Goal: Find contact information: Find contact information

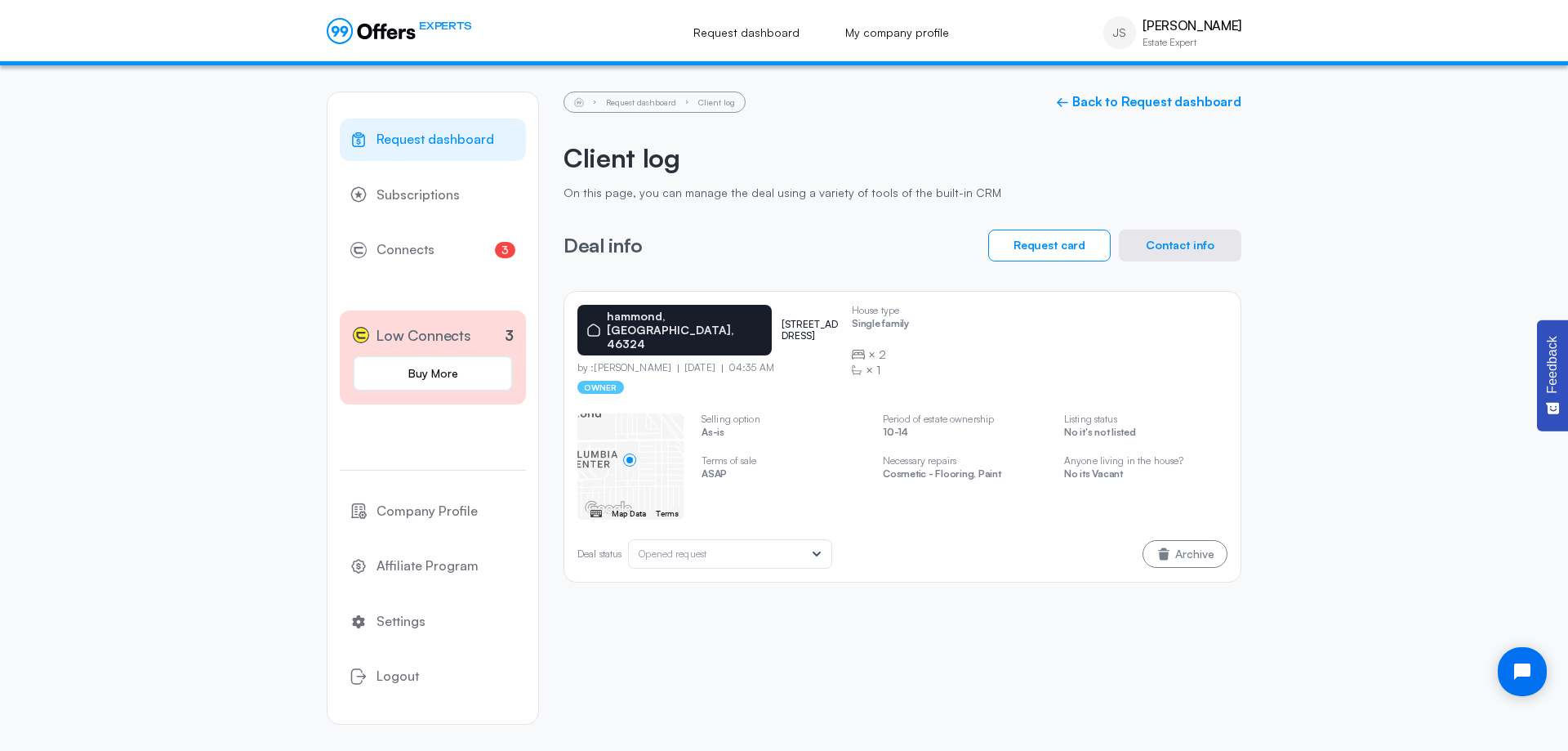
click at [1179, 243] on button "Contact info" at bounding box center [1180, 245] width 122 height 32
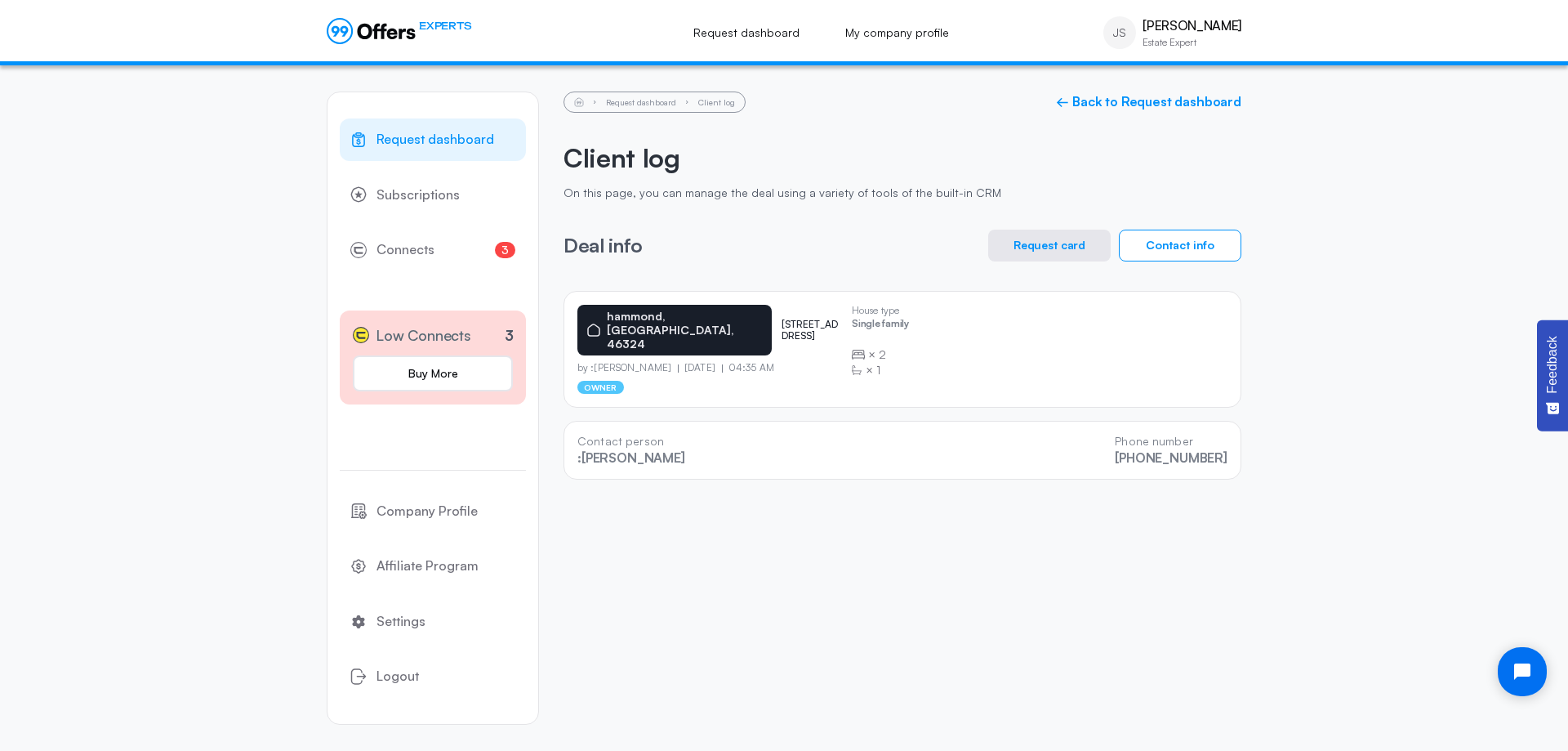
click at [1088, 248] on button "Request card" at bounding box center [1049, 245] width 122 height 32
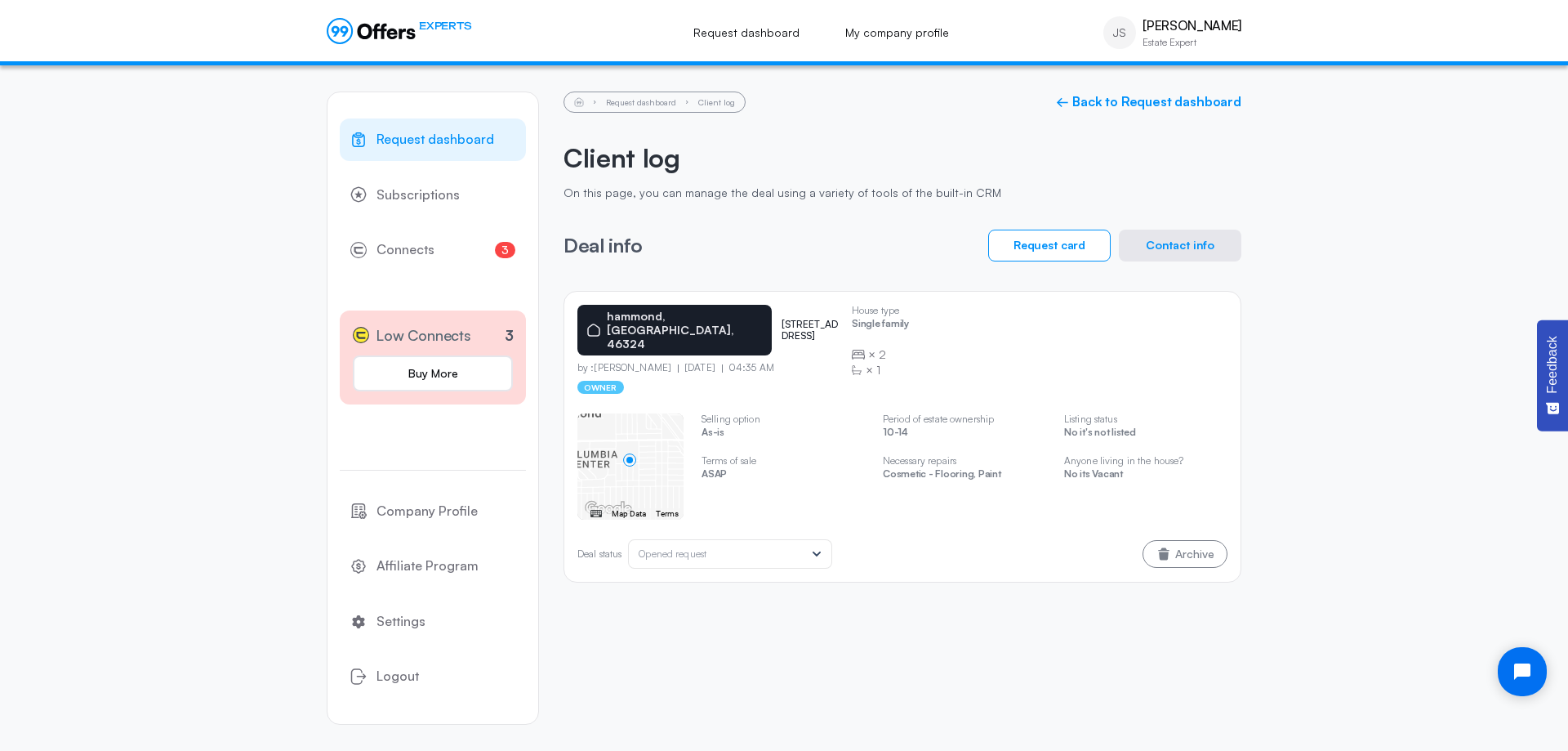
drag, startPoint x: 632, startPoint y: 342, endPoint x: 595, endPoint y: 341, distance: 37.0
click at [595, 362] on p "by :[PERSON_NAME]" at bounding box center [627, 367] width 100 height 11
drag, startPoint x: 805, startPoint y: 319, endPoint x: 741, endPoint y: 317, distance: 64.0
click at [781, 318] on p "[STREET_ADDRESS]" at bounding box center [810, 330] width 57 height 24
copy p "[STREET_ADDRESS]"
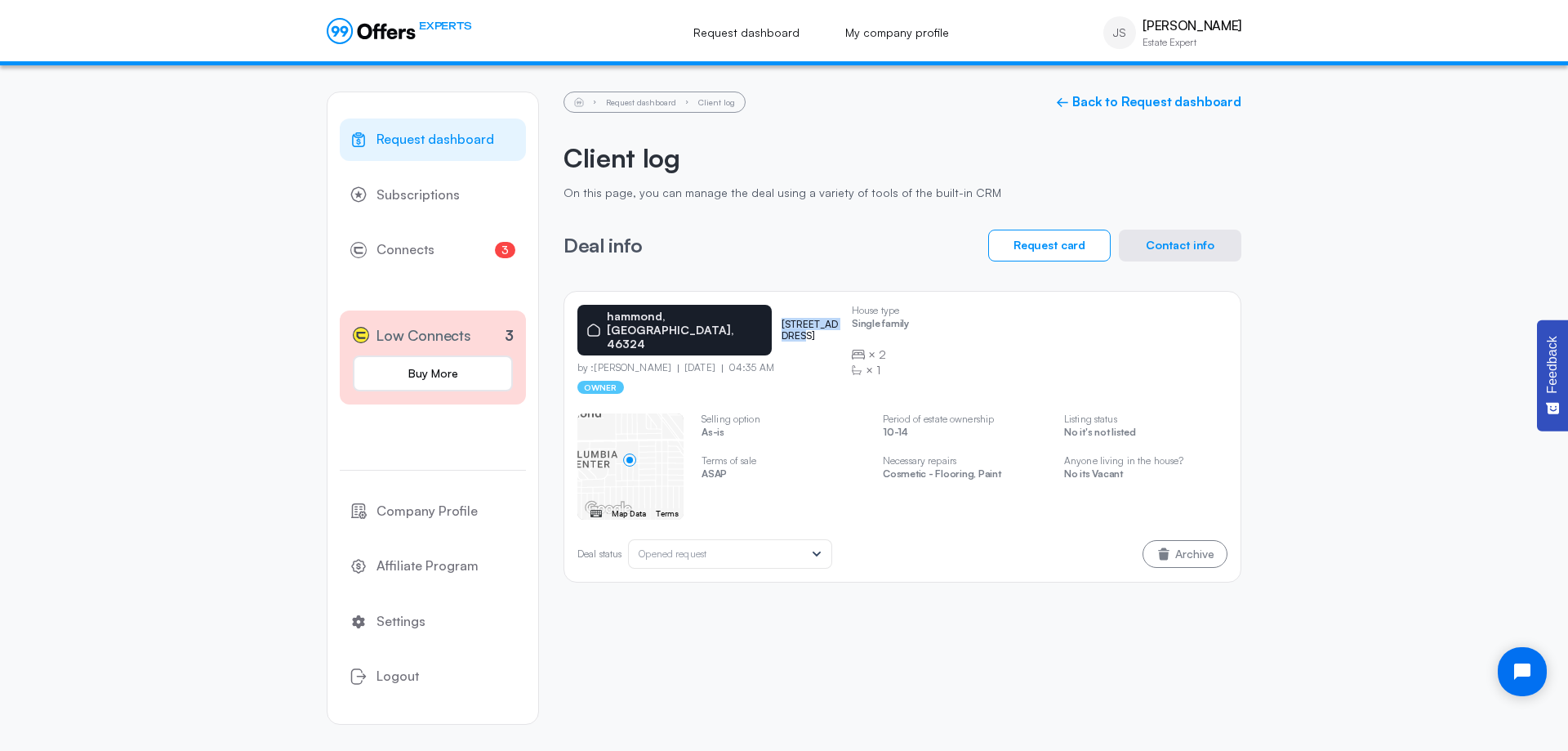
click at [1182, 239] on button "Contact info" at bounding box center [1180, 245] width 122 height 32
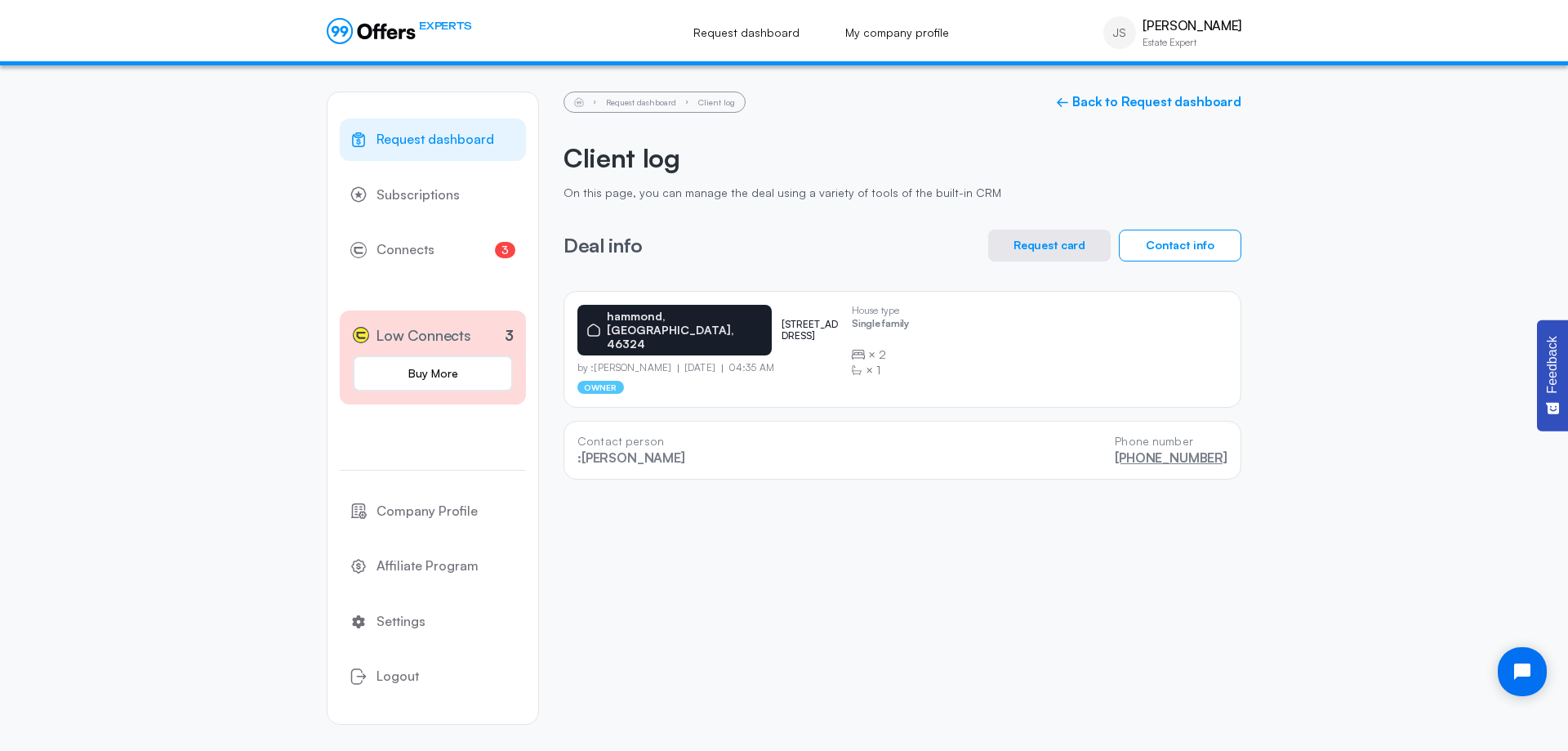
drag, startPoint x: 1222, startPoint y: 441, endPoint x: 1117, endPoint y: 443, distance: 105.0
click at [1117, 443] on div "Contact person :[PERSON_NAME] Phone number [PHONE_NUMBER]" at bounding box center [902, 450] width 678 height 59
click at [1049, 250] on button "Request card" at bounding box center [1049, 245] width 122 height 32
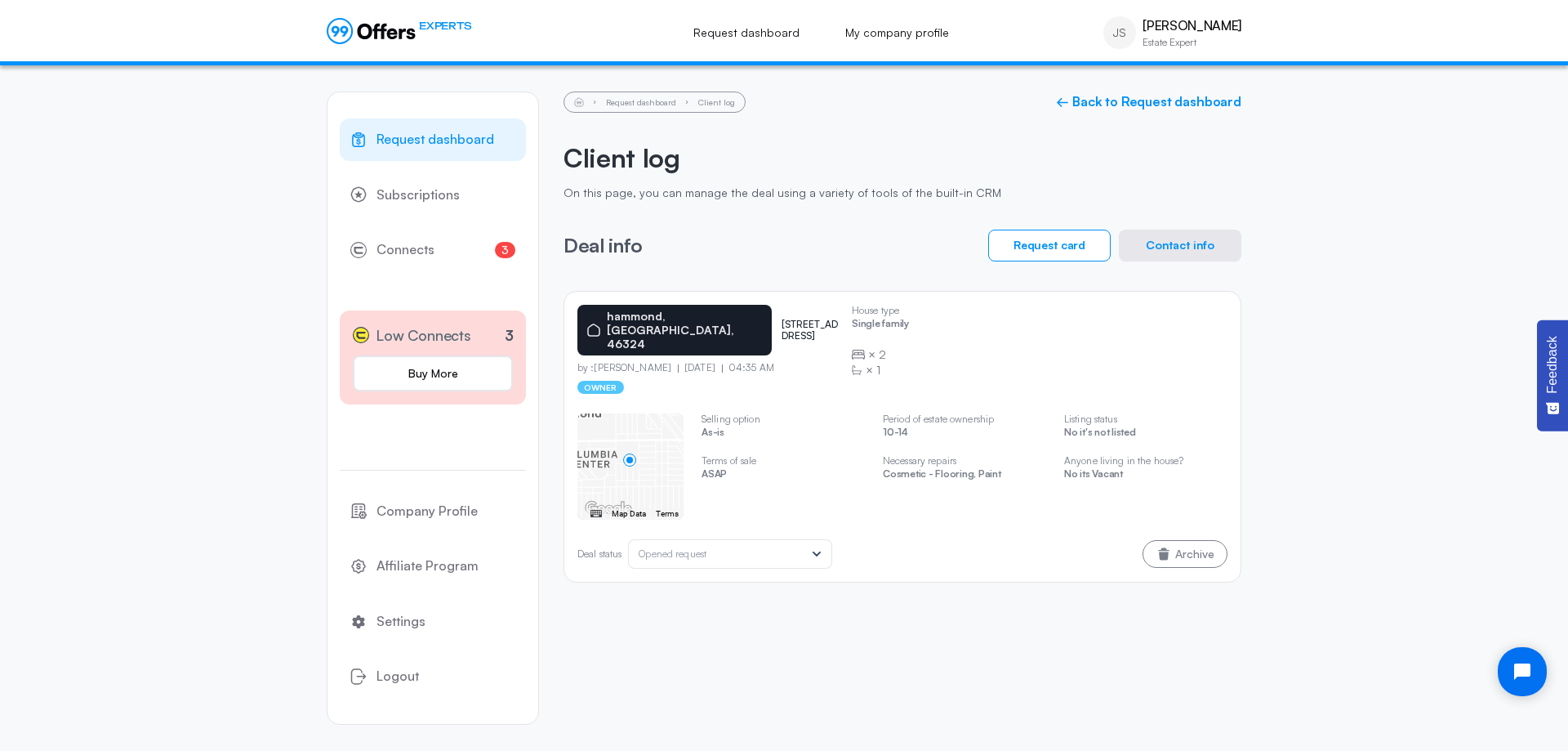
click at [1164, 249] on button "Contact info" at bounding box center [1180, 245] width 122 height 32
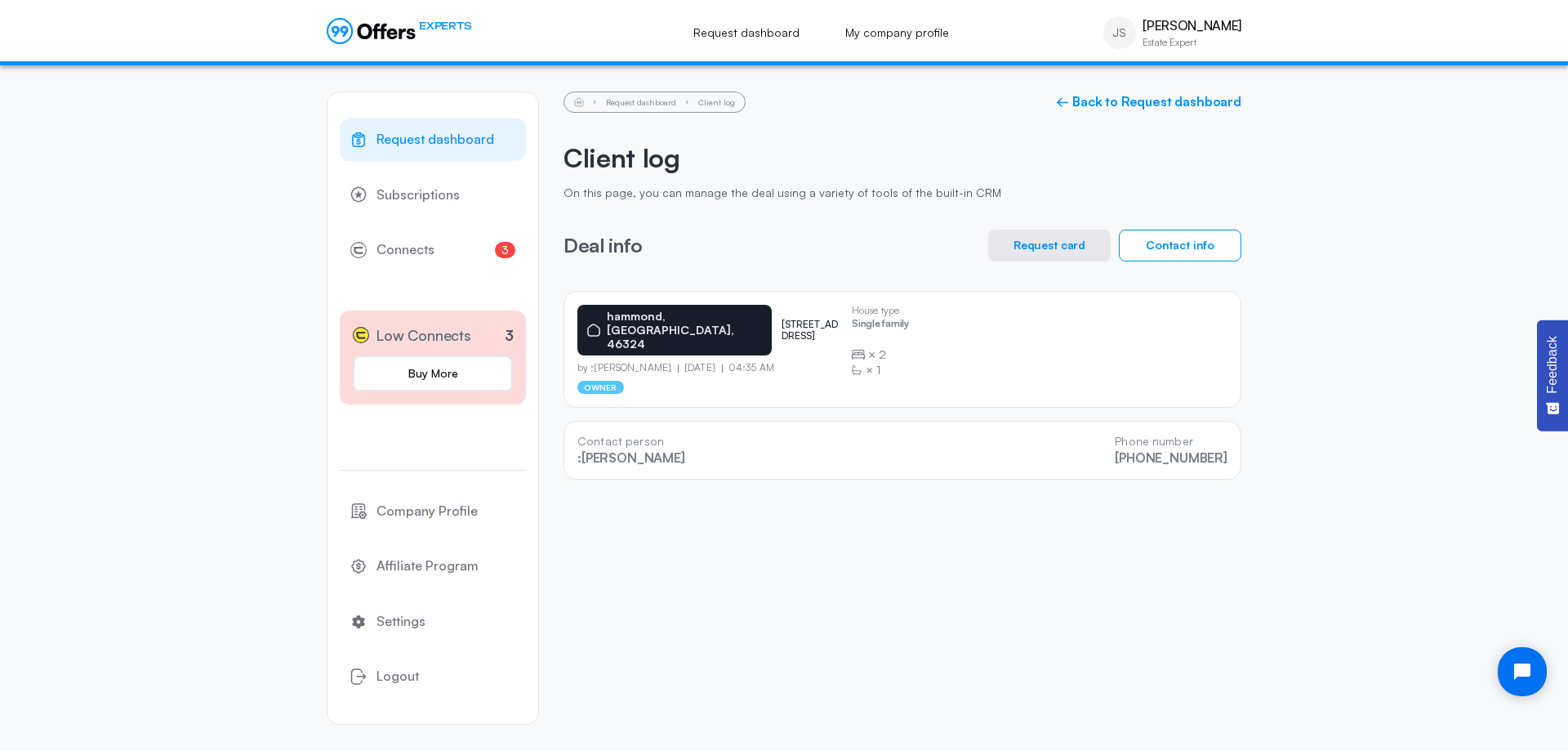
drag, startPoint x: 653, startPoint y: 341, endPoint x: 594, endPoint y: 338, distance: 59.1
click at [594, 362] on p "by :[PERSON_NAME]" at bounding box center [627, 367] width 100 height 11
copy p "[PERSON_NAME]"
drag, startPoint x: 809, startPoint y: 317, endPoint x: 737, endPoint y: 318, distance: 72.0
click at [737, 318] on div "hammond, IN, [STREET_ADDRESS]" at bounding box center [708, 329] width 261 height 51
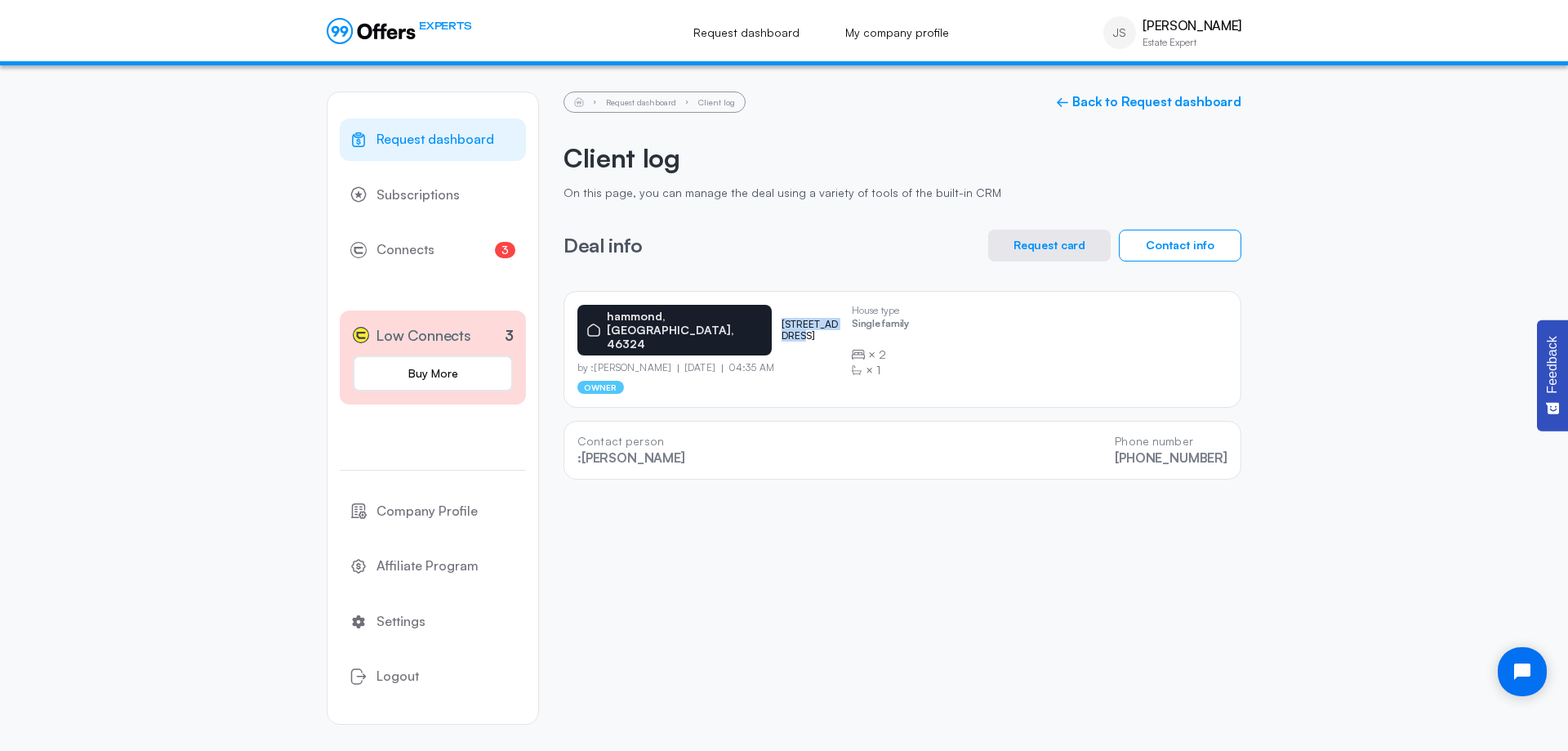
copy p "[STREET_ADDRESS]"
click at [1145, 109] on link "← Back to Request dashboard" at bounding box center [1147, 101] width 185 height 16
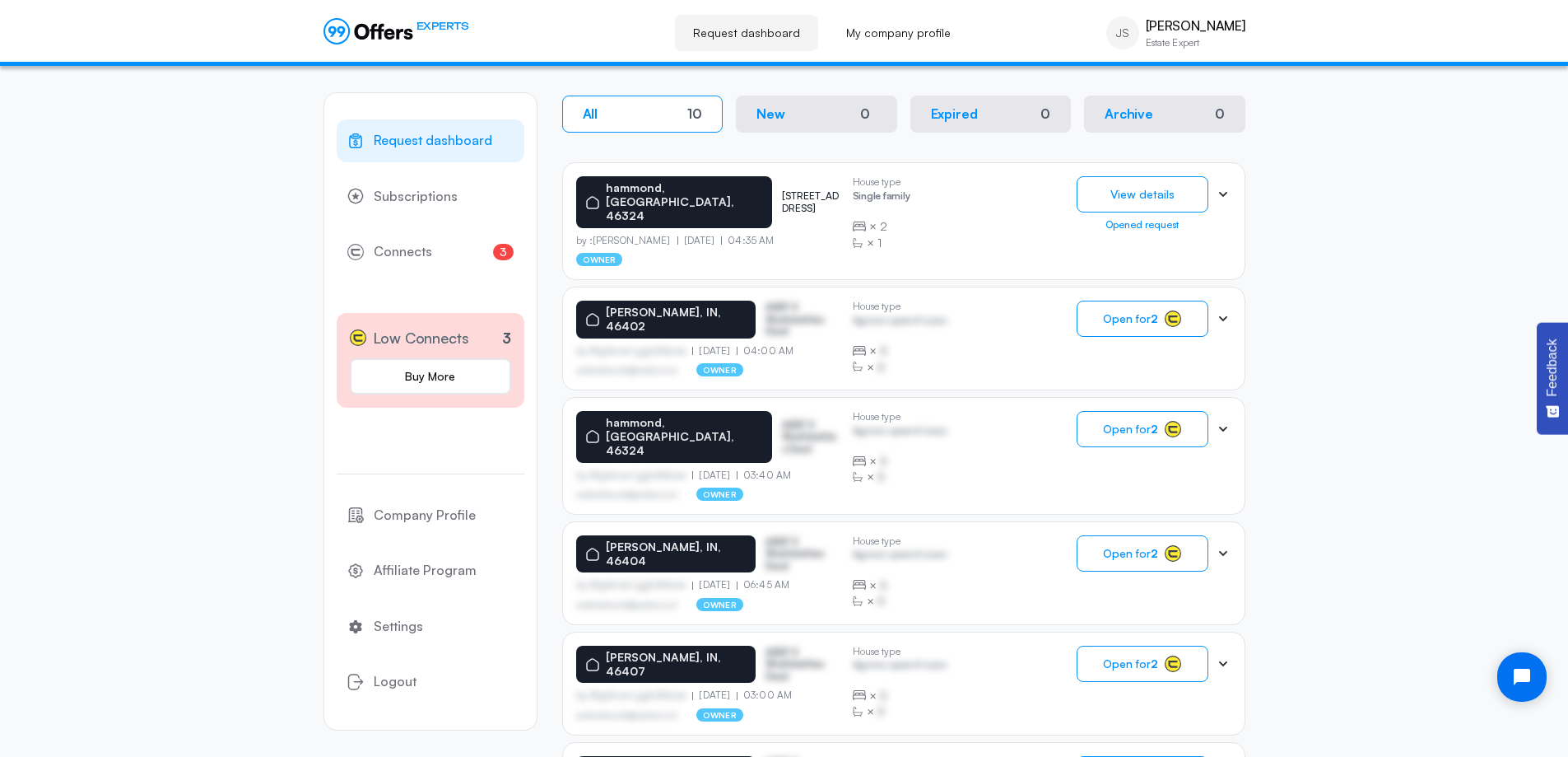
scroll to position [329, 0]
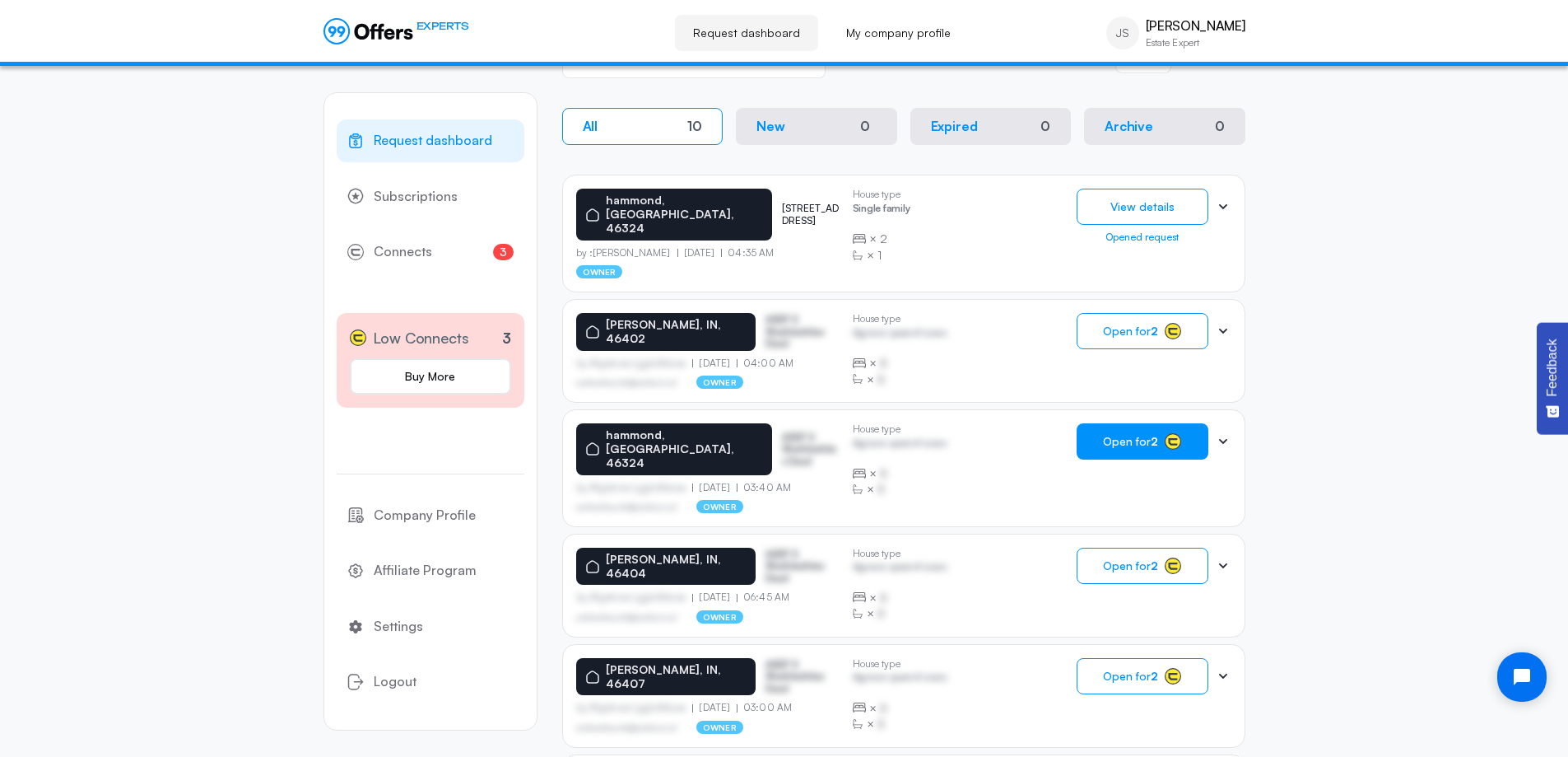
click at [1125, 435] on span "Open for 2" at bounding box center [1129, 442] width 55 height 13
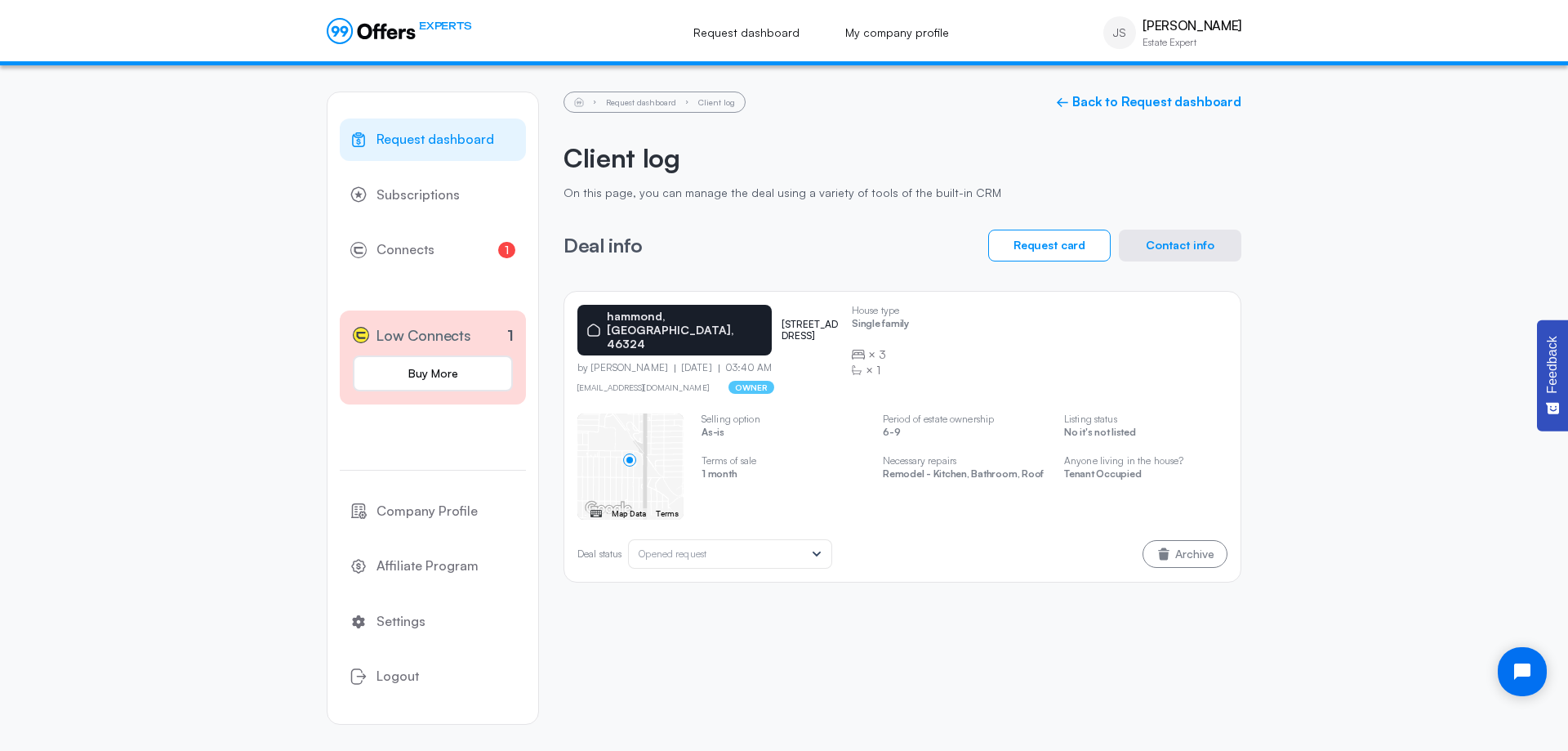
drag, startPoint x: 669, startPoint y: 340, endPoint x: 591, endPoint y: 342, distance: 78.0
click at [591, 362] on p "by [PERSON_NAME]" at bounding box center [626, 367] width 98 height 11
copy p "[PERSON_NAME]"
click at [1174, 248] on button "Contact info" at bounding box center [1180, 245] width 122 height 32
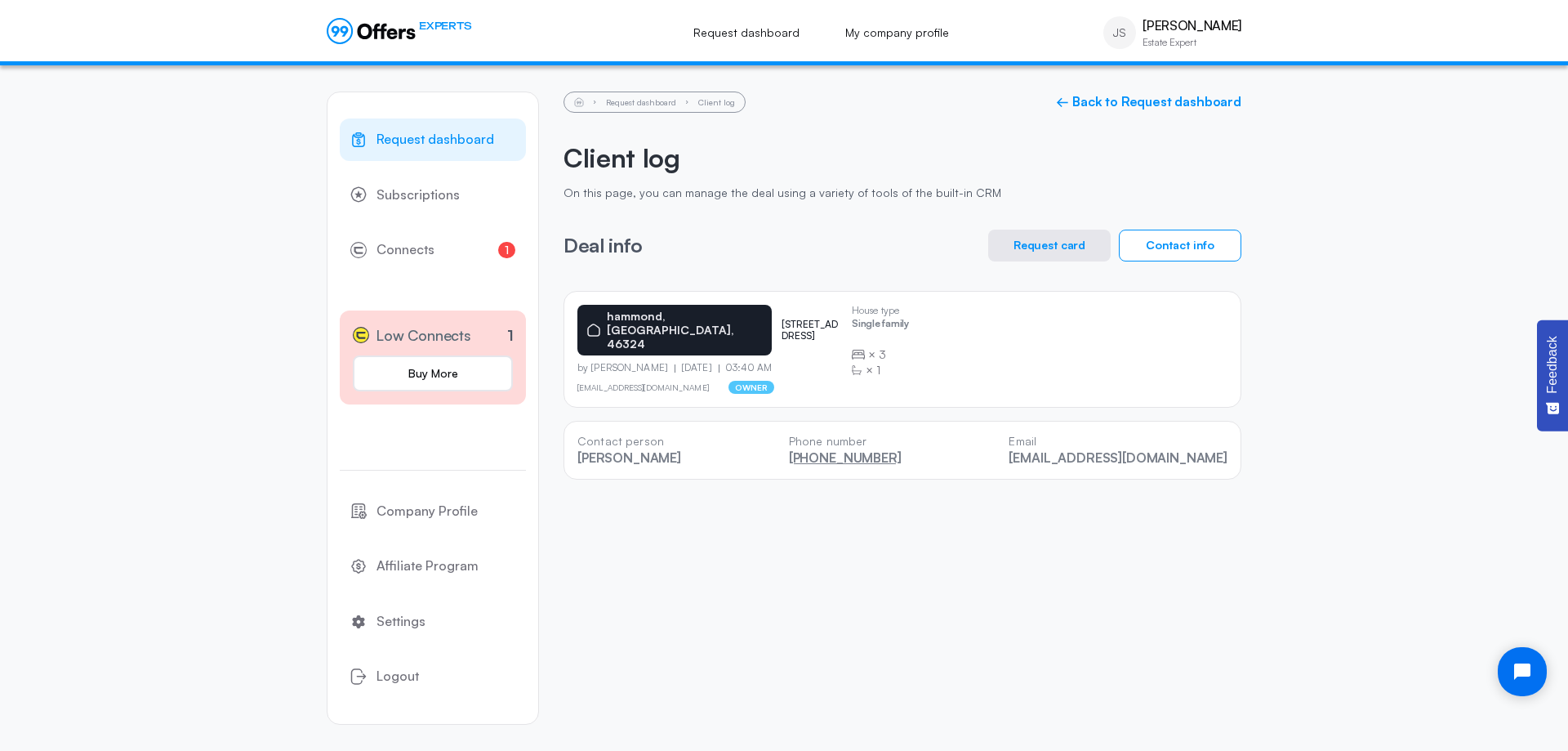
drag, startPoint x: 940, startPoint y: 446, endPoint x: 822, endPoint y: 441, distance: 118.1
click at [822, 441] on div "Contact person [GEOGRAPHIC_DATA][PERSON_NAME] Phone number [PHONE_NUMBER] Email…" at bounding box center [902, 450] width 678 height 59
copy link "[PHONE_NUMBER]"
drag, startPoint x: 1230, startPoint y: 439, endPoint x: 1037, endPoint y: 442, distance: 193.0
click at [1037, 442] on div "Contact person [GEOGRAPHIC_DATA][PERSON_NAME] Phone number [PHONE_NUMBER] Email…" at bounding box center [902, 450] width 678 height 59
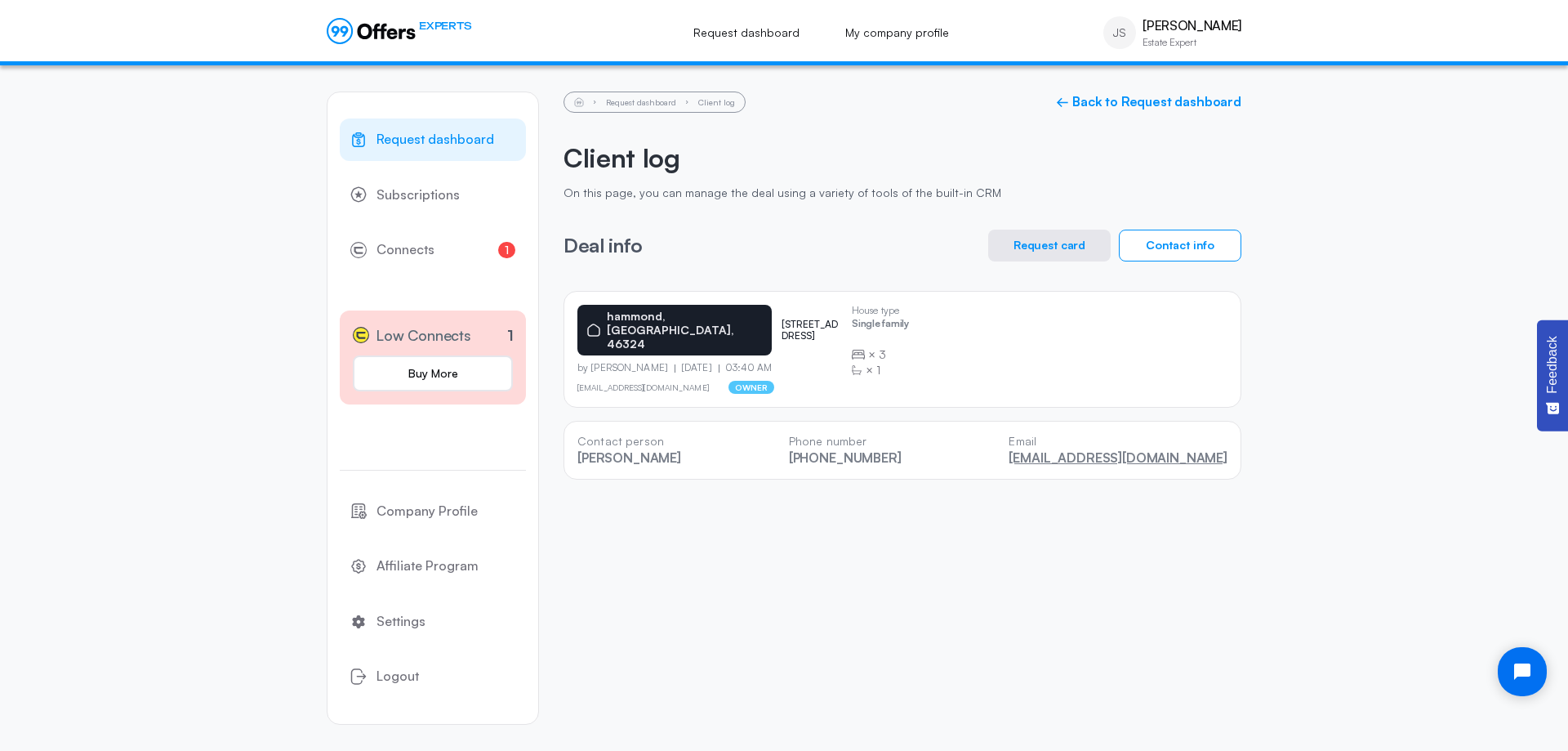
copy link "[EMAIL_ADDRESS][DOMAIN_NAME]"
drag, startPoint x: 758, startPoint y: 318, endPoint x: 755, endPoint y: 306, distance: 12.4
click at [731, 305] on div "hammond, IN, [STREET_ADDRESS]" at bounding box center [708, 329] width 261 height 51
copy div "[STREET_ADDRESS]"
click at [223, 271] on div "Request dashboard Subscriptions 1 Connects 1 Low Connects 1 Buy More Company Pr…" at bounding box center [784, 408] width 1568 height 686
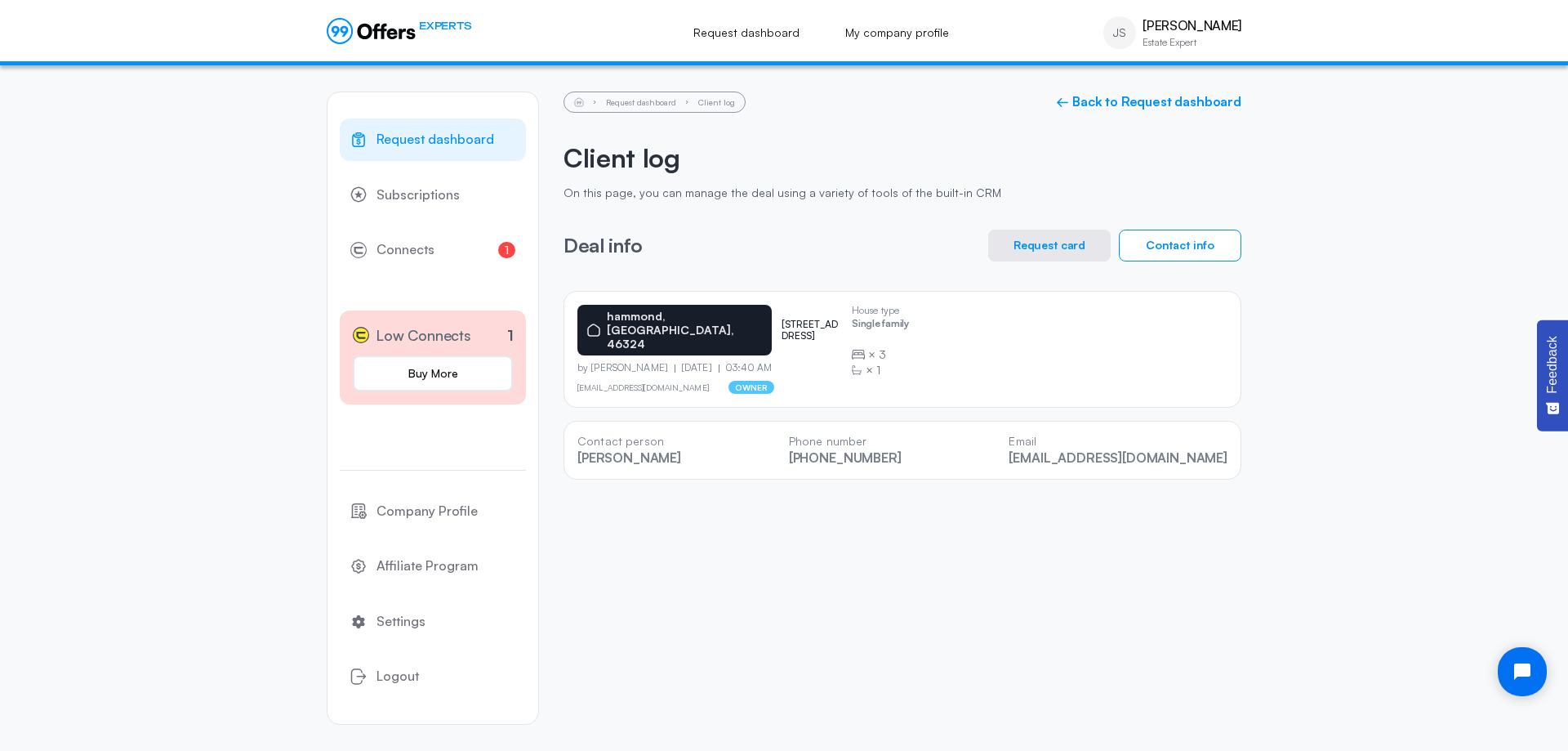
click at [1043, 247] on button "Request card" at bounding box center [1049, 245] width 122 height 32
